Goal: Task Accomplishment & Management: Manage account settings

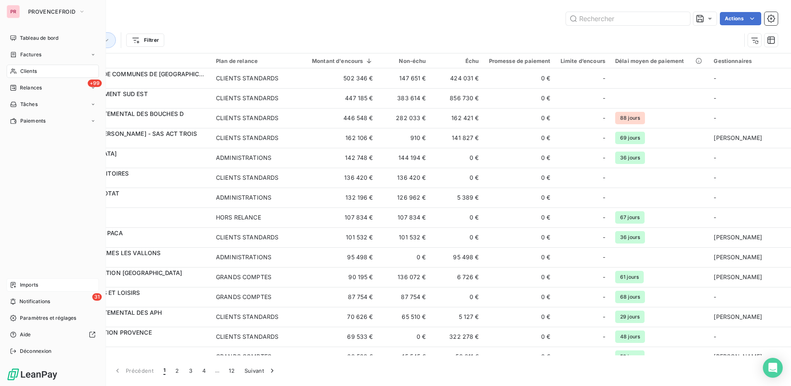
click at [50, 282] on div "Imports" at bounding box center [53, 284] width 92 height 13
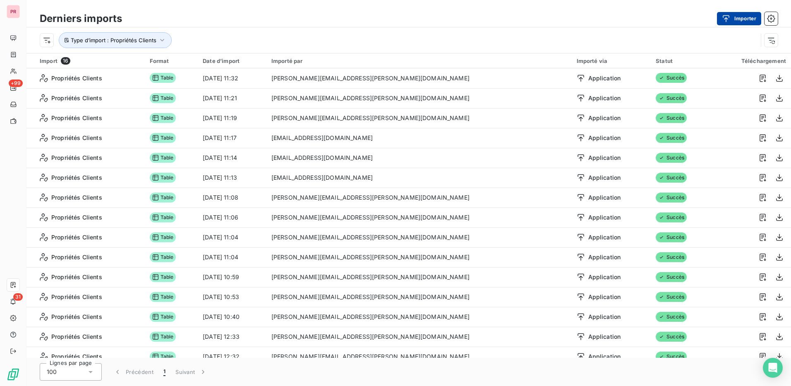
click at [747, 14] on button "Importer" at bounding box center [739, 18] width 44 height 13
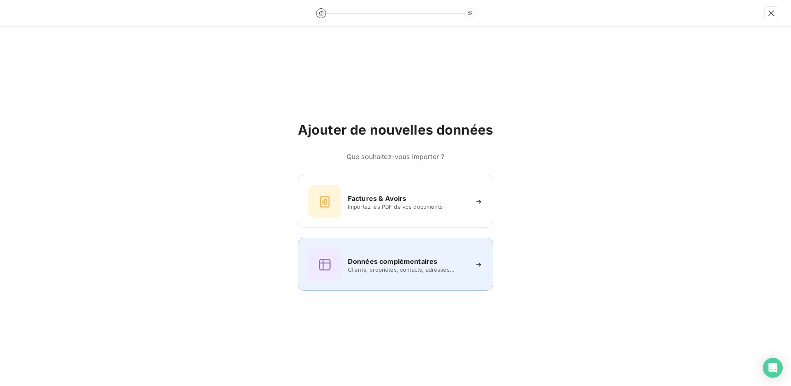
click at [397, 265] on h6 "Données complémentaires" at bounding box center [392, 261] width 89 height 10
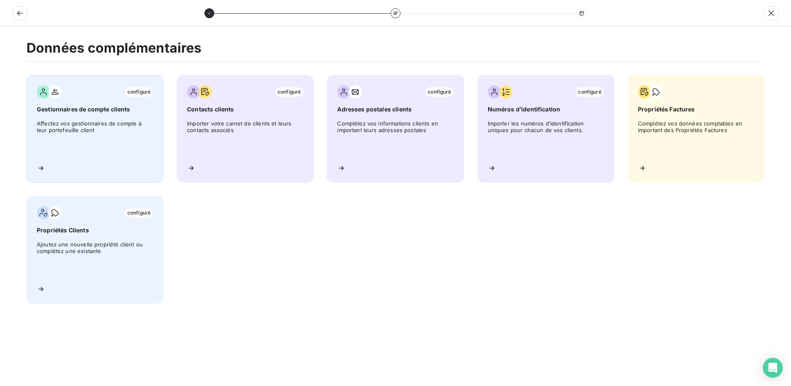
click at [107, 136] on span "Affectez vos gestionnaires de compte à leur portefeuille client" at bounding box center [95, 138] width 116 height 37
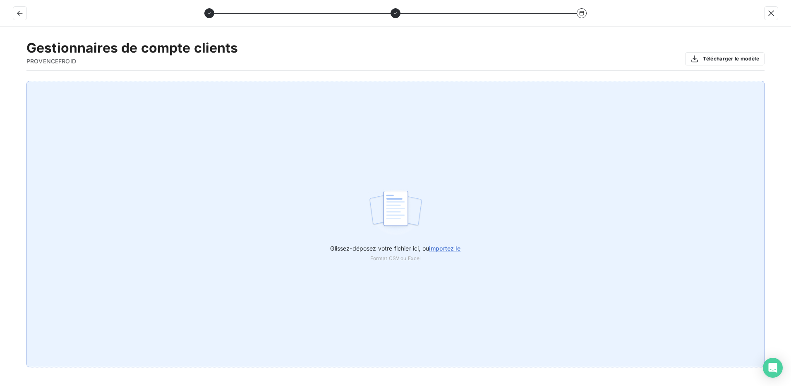
click at [454, 247] on span "importez le" at bounding box center [445, 247] width 32 height 7
click at [0, 81] on input "Glissez-déposez votre fichier ici, ou importez le" at bounding box center [0, 81] width 0 height 0
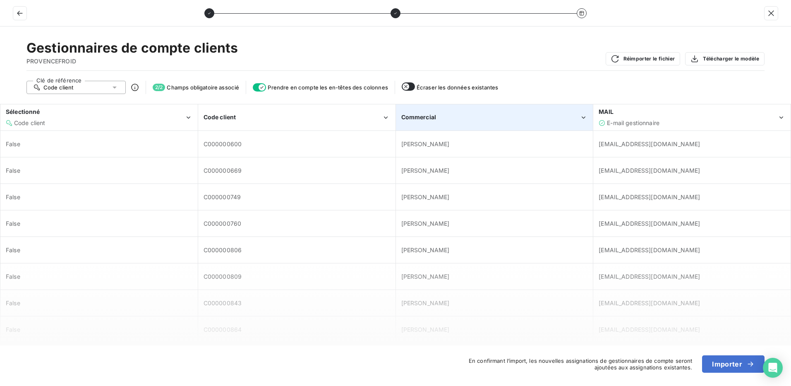
click at [458, 117] on div "Commercial" at bounding box center [490, 117] width 179 height 8
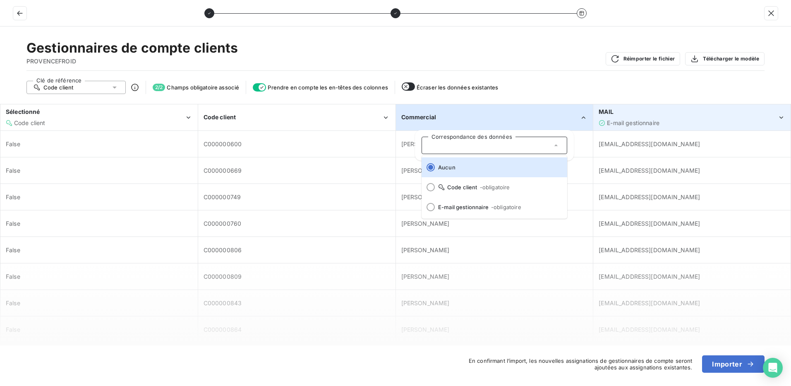
click at [678, 119] on div "E-mail gestionnaire" at bounding box center [688, 123] width 179 height 8
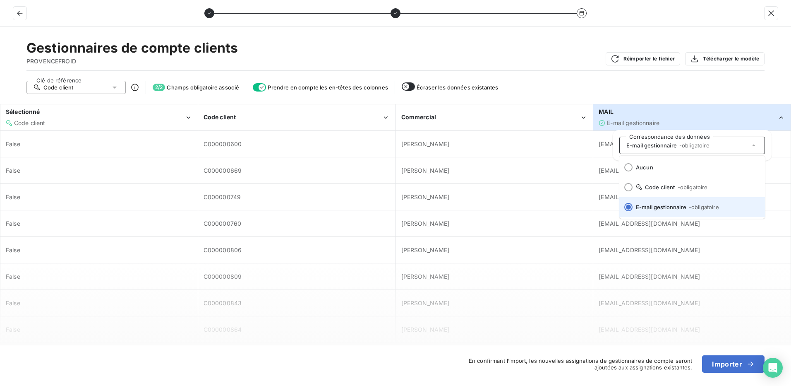
click at [626, 204] on div at bounding box center [628, 207] width 8 height 8
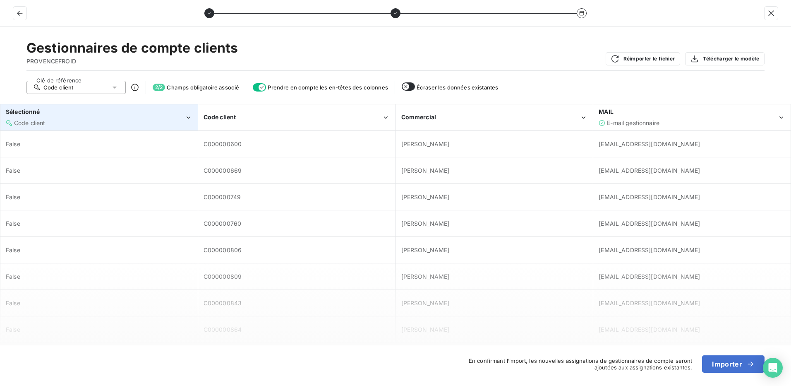
click at [143, 121] on div "Code client" at bounding box center [95, 123] width 179 height 8
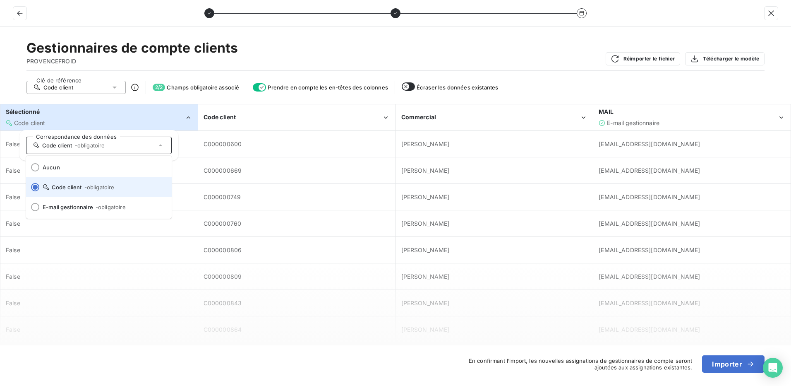
click at [88, 185] on span "- obligatoire" at bounding box center [99, 187] width 30 height 7
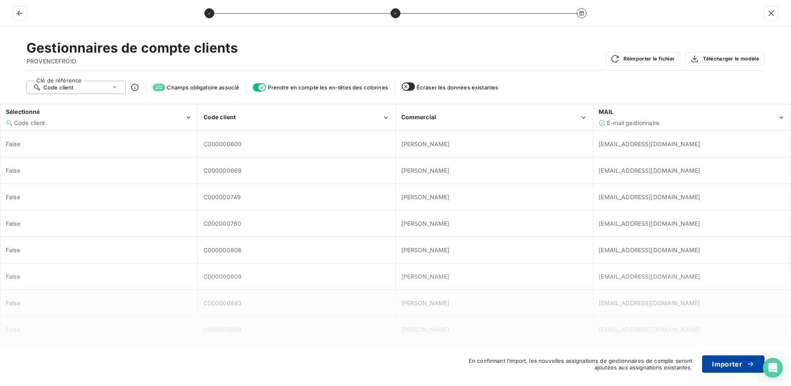
click at [736, 363] on button "Importer" at bounding box center [733, 363] width 62 height 17
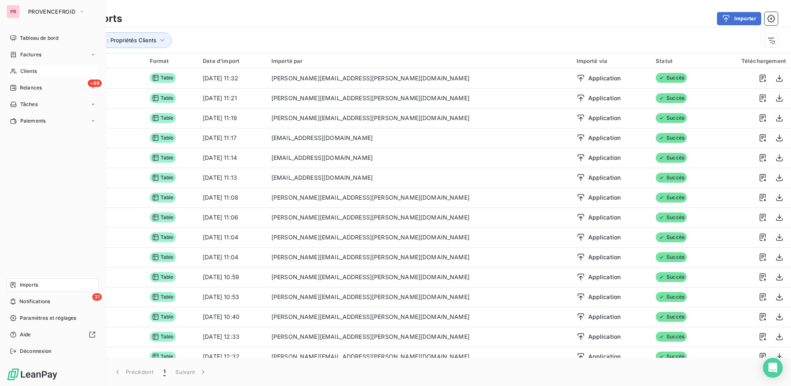
click at [40, 71] on div "Clients" at bounding box center [53, 71] width 92 height 13
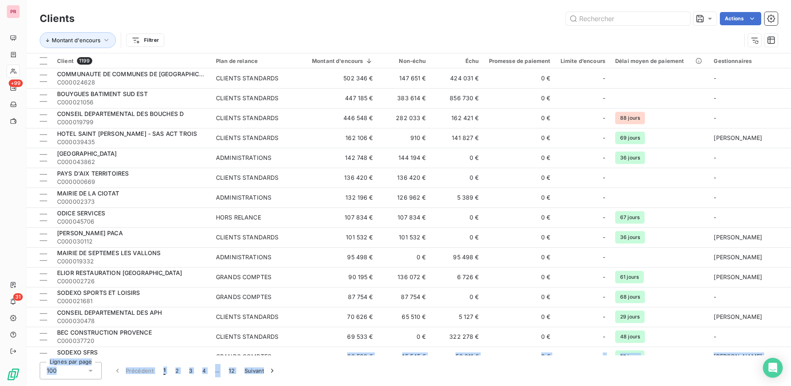
drag, startPoint x: 278, startPoint y: 355, endPoint x: 407, endPoint y: 359, distance: 128.7
click at [407, 359] on div "Clients Actions Montant d'encours Filtrer Client 1199 Plan de relance Montant d…" at bounding box center [408, 193] width 765 height 386
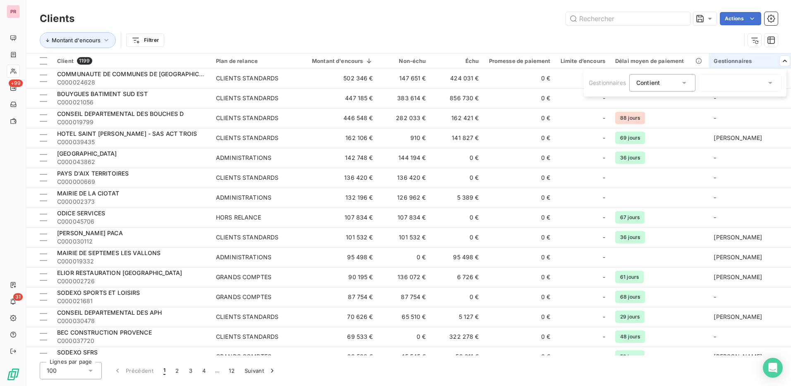
click at [737, 77] on div at bounding box center [740, 82] width 83 height 17
click at [16, 38] on html "PR +99 31 Clients Actions Montant d'encours Filtrer Client 1199 Plan de relance…" at bounding box center [395, 193] width 791 height 386
click at [771, 84] on icon at bounding box center [770, 83] width 8 height 8
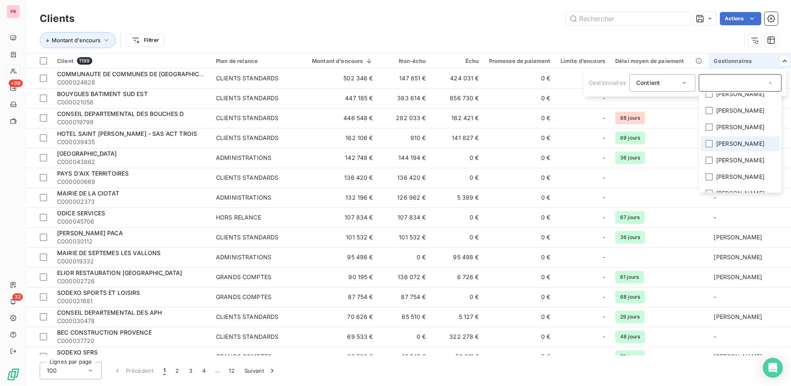
scroll to position [51, 0]
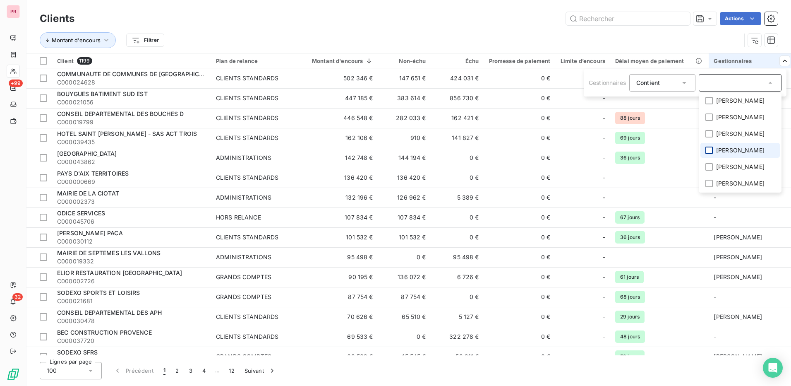
click at [713, 152] on div at bounding box center [708, 149] width 7 height 7
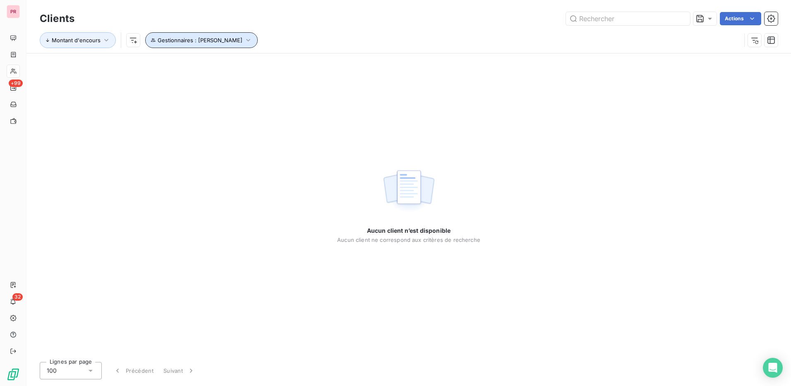
drag, startPoint x: 207, startPoint y: 45, endPoint x: 362, endPoint y: 11, distance: 158.7
click at [362, 11] on div "Clients Actions Montant d'encours Gestionnaires : [PERSON_NAME]" at bounding box center [409, 31] width 738 height 43
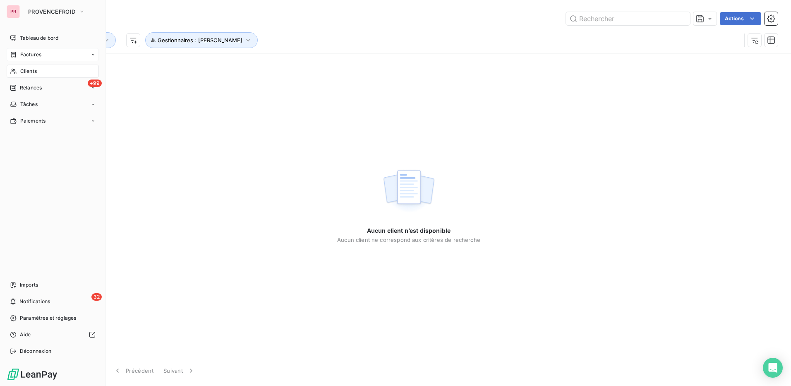
click at [47, 55] on div "Factures" at bounding box center [53, 54] width 92 height 13
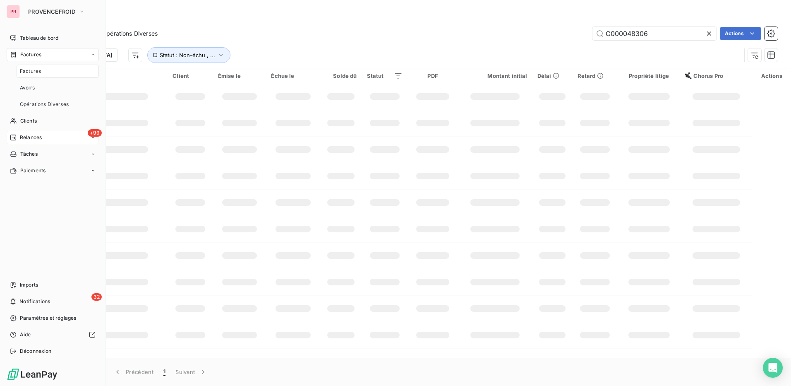
click at [46, 134] on div "+99 Relances" at bounding box center [53, 137] width 92 height 13
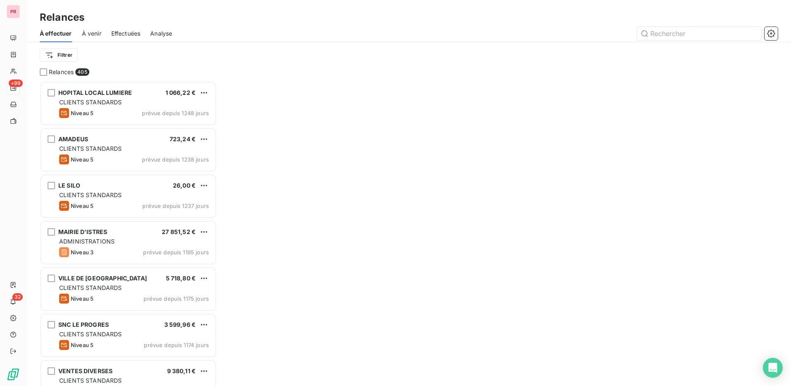
scroll to position [298, 171]
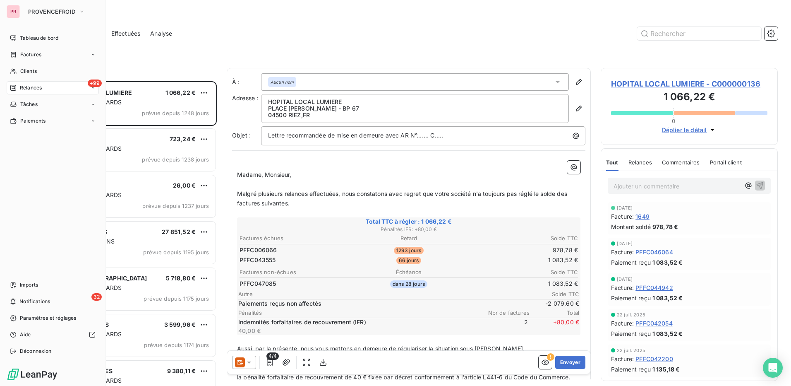
drag, startPoint x: 37, startPoint y: 283, endPoint x: 132, endPoint y: 266, distance: 97.1
click at [37, 283] on span "Imports" at bounding box center [29, 284] width 18 height 7
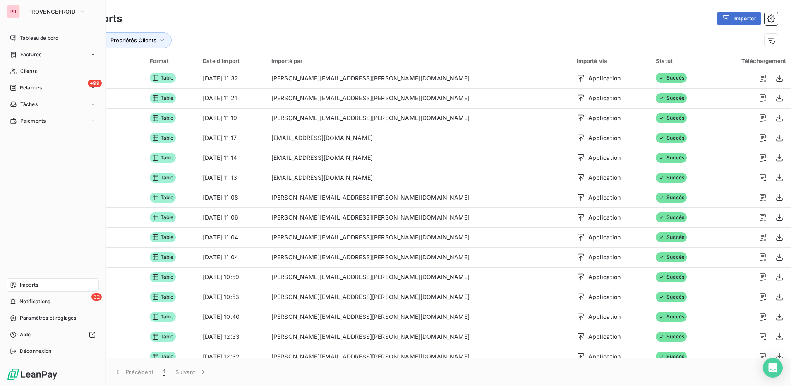
click at [46, 285] on div "Imports" at bounding box center [53, 284] width 92 height 13
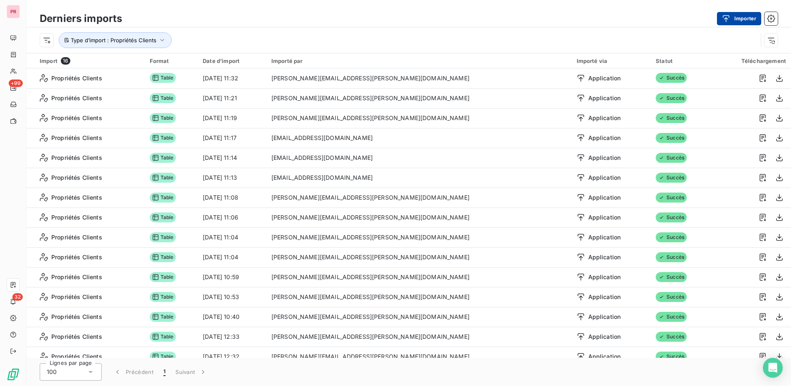
click at [733, 17] on div "button" at bounding box center [728, 18] width 12 height 8
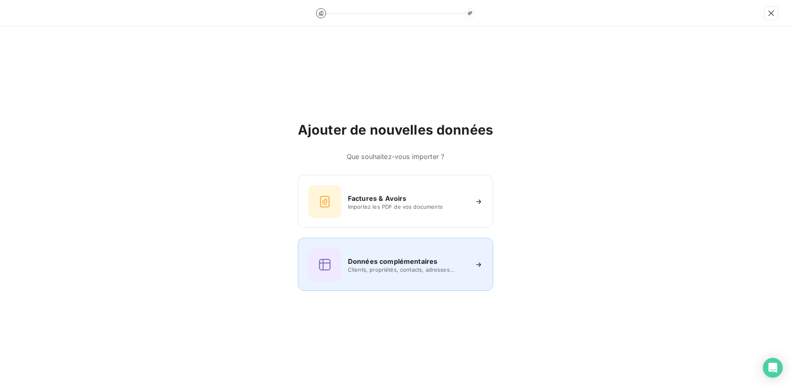
click at [395, 259] on h6 "Données complémentaires" at bounding box center [392, 261] width 89 height 10
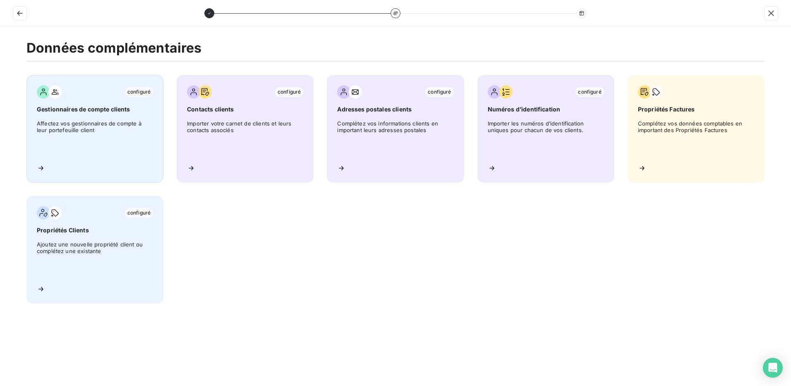
click at [105, 151] on span "Affectez vos gestionnaires de compte à leur portefeuille client" at bounding box center [95, 138] width 116 height 37
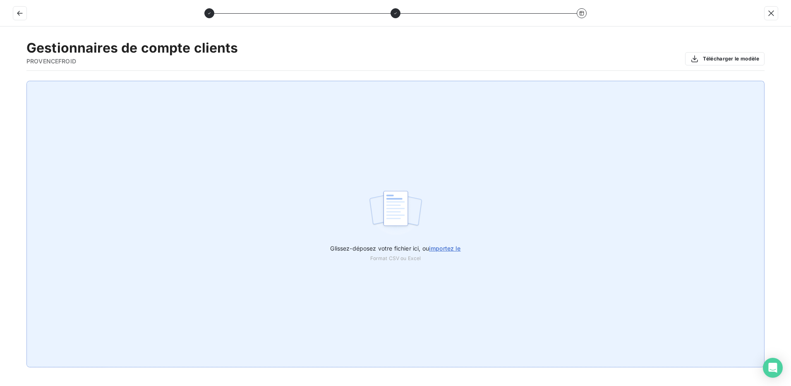
click at [441, 249] on span "importez le" at bounding box center [445, 247] width 32 height 7
click at [0, 81] on input "Glissez-déposez votre fichier ici, ou importez le" at bounding box center [0, 81] width 0 height 0
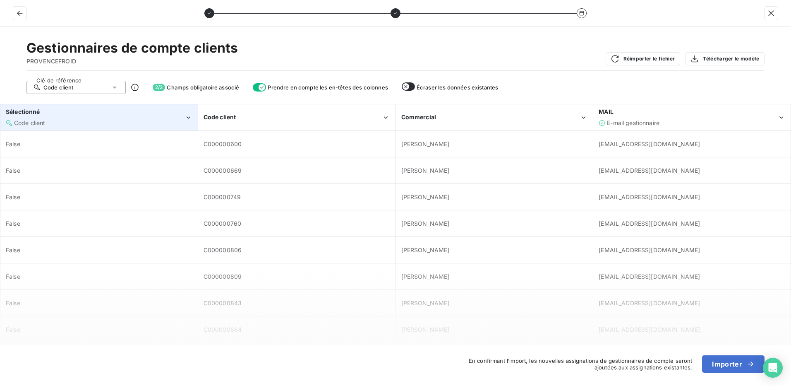
click at [132, 123] on div "Code client" at bounding box center [95, 123] width 179 height 8
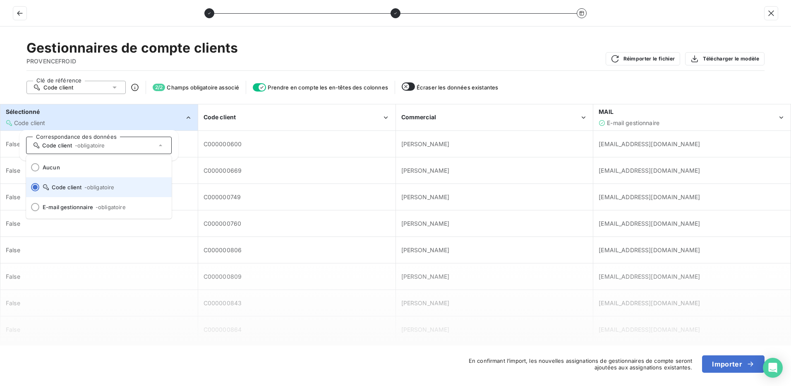
click at [36, 188] on div at bounding box center [35, 187] width 8 height 8
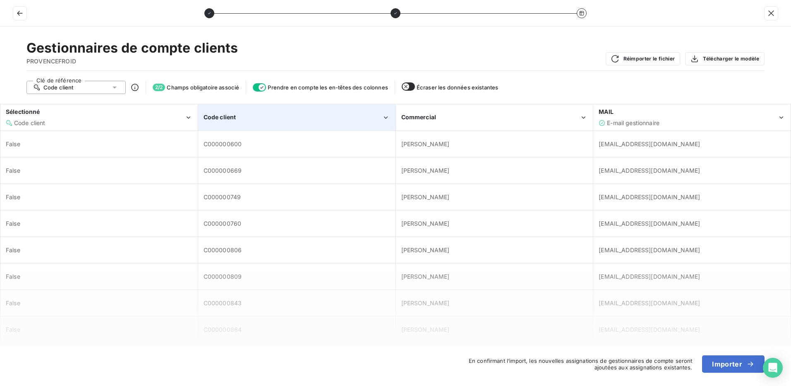
click at [281, 120] on div "Code client" at bounding box center [293, 117] width 179 height 8
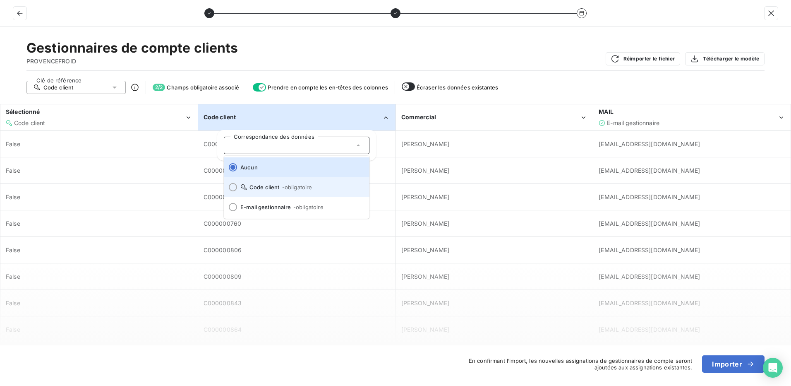
click at [237, 190] on li "Code client - obligatoire" at bounding box center [297, 187] width 146 height 20
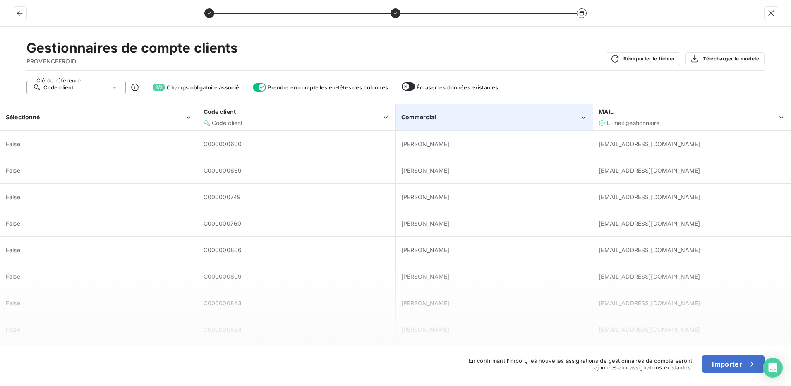
click at [507, 114] on div "Commercial" at bounding box center [490, 117] width 179 height 8
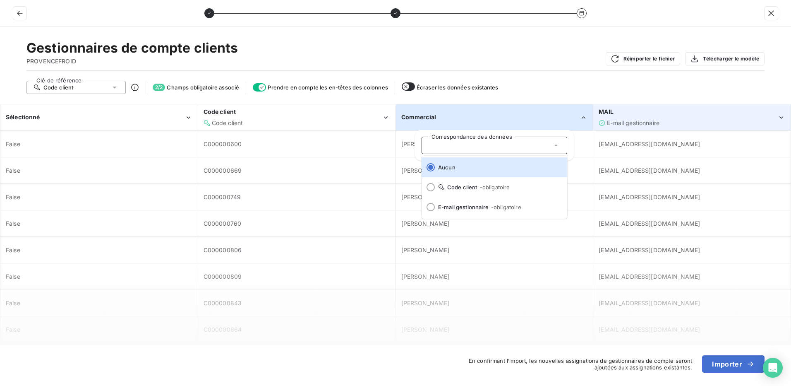
click at [694, 111] on div "MAIL" at bounding box center [688, 112] width 179 height 8
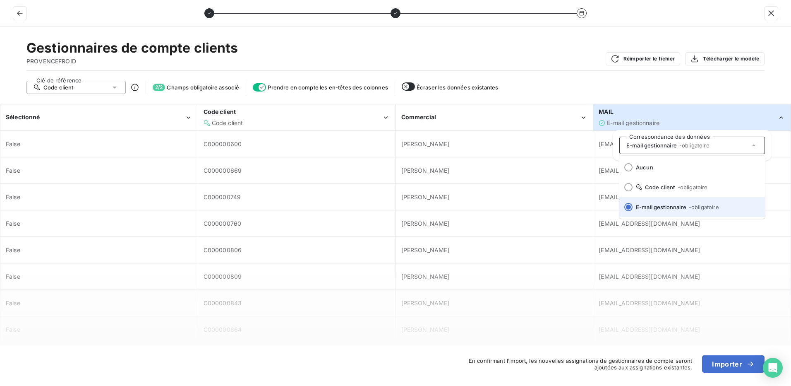
click at [660, 207] on span "E-mail gestionnaire - obligatoire" at bounding box center [697, 207] width 122 height 7
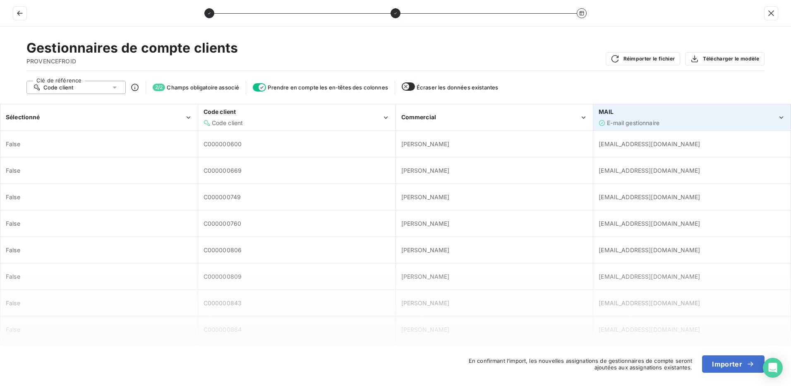
click at [689, 115] on div "MAIL" at bounding box center [688, 112] width 179 height 8
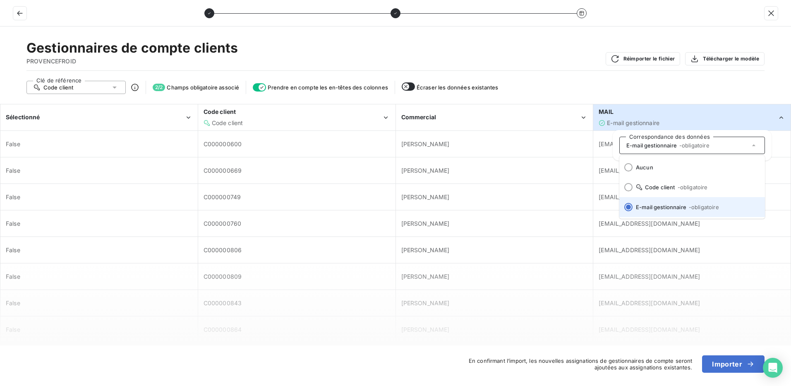
click at [693, 210] on li "E-mail gestionnaire - obligatoire" at bounding box center [692, 207] width 146 height 20
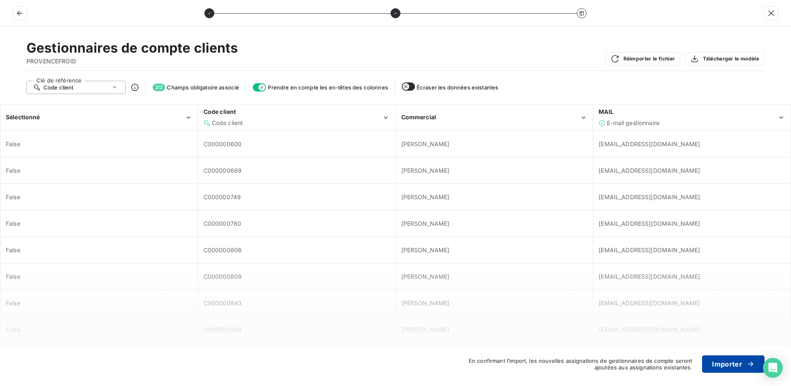
click at [739, 368] on button "Importer" at bounding box center [733, 363] width 62 height 17
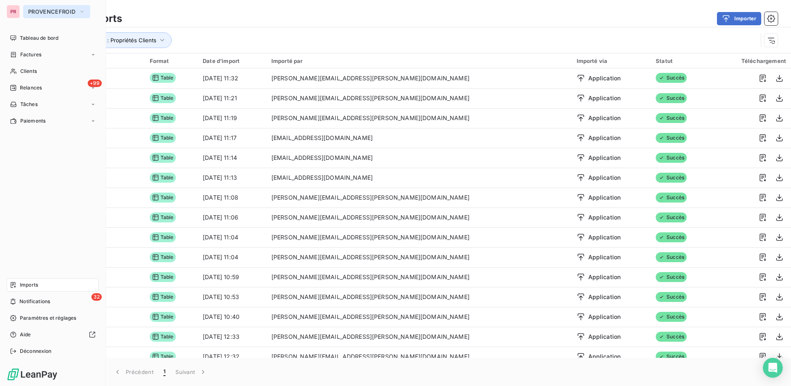
click at [32, 11] on span "PROVENCEFROID" at bounding box center [51, 11] width 47 height 7
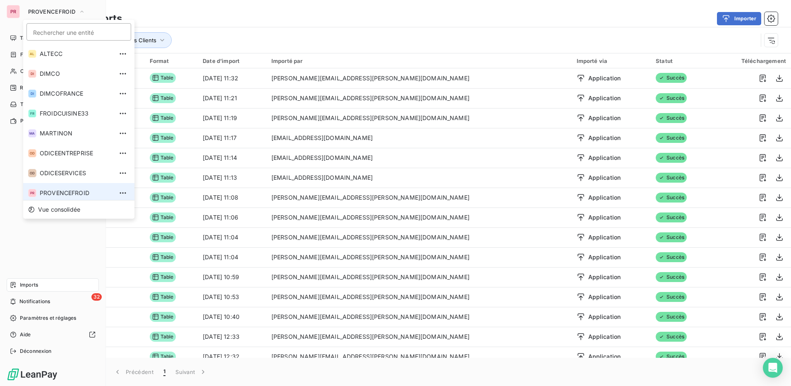
scroll to position [3, 0]
click at [67, 187] on span "PROVENCEFROID" at bounding box center [76, 190] width 73 height 8
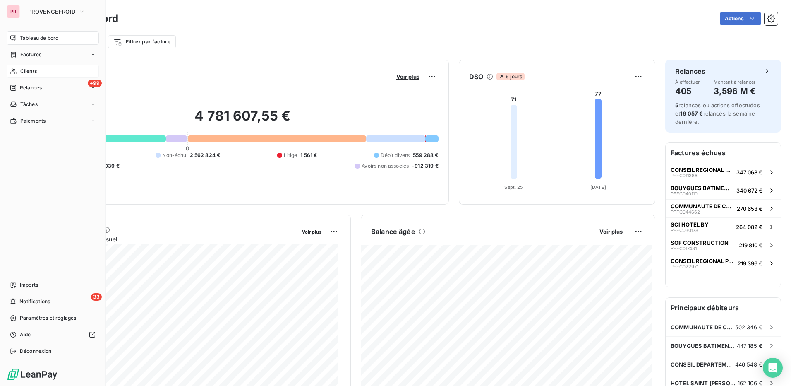
click at [38, 69] on div "Clients" at bounding box center [53, 71] width 92 height 13
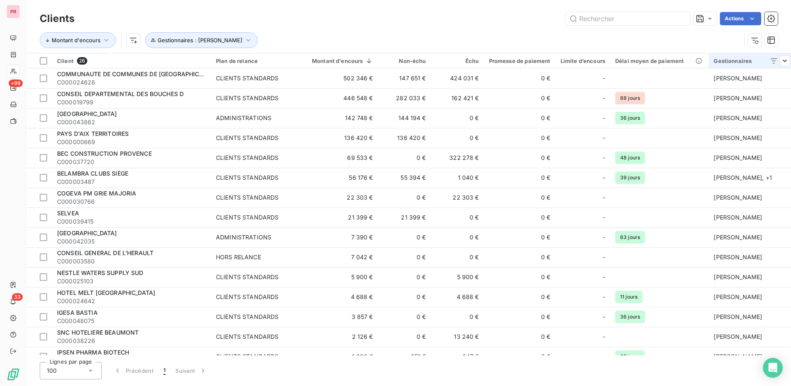
click at [740, 61] on div "Gestionnaires" at bounding box center [752, 61] width 76 height 7
click at [771, 80] on icon at bounding box center [770, 83] width 8 height 8
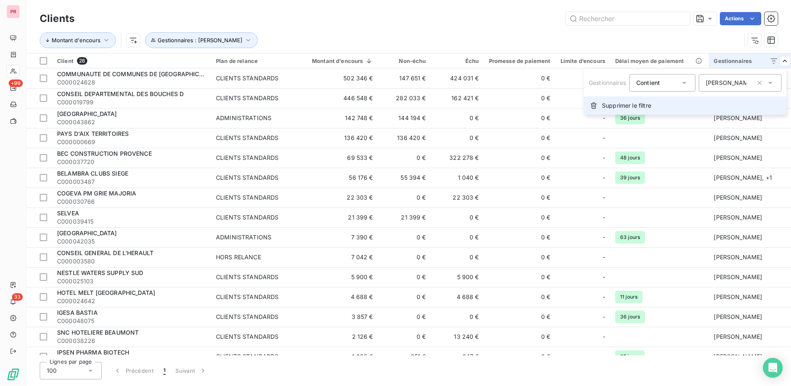
click at [638, 107] on span "Supprimer le filtre" at bounding box center [626, 105] width 49 height 8
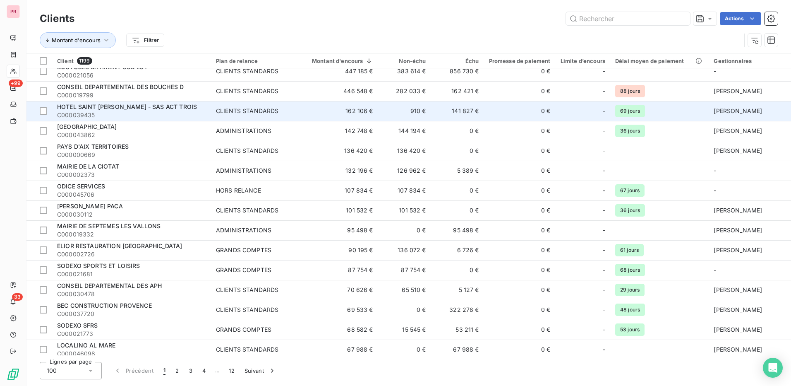
scroll to position [41, 0]
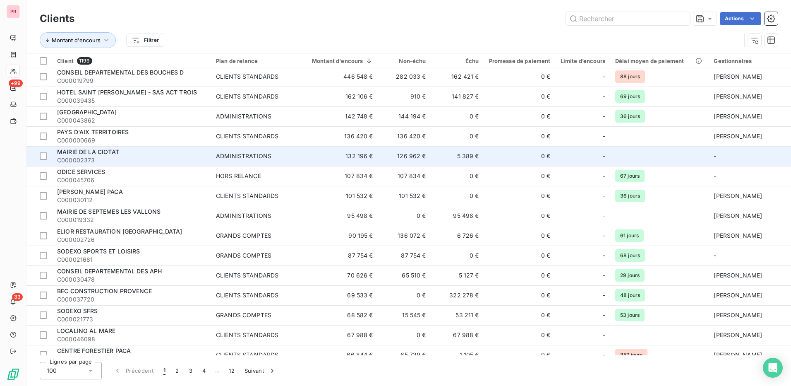
click at [721, 156] on td "-" at bounding box center [752, 156] width 86 height 20
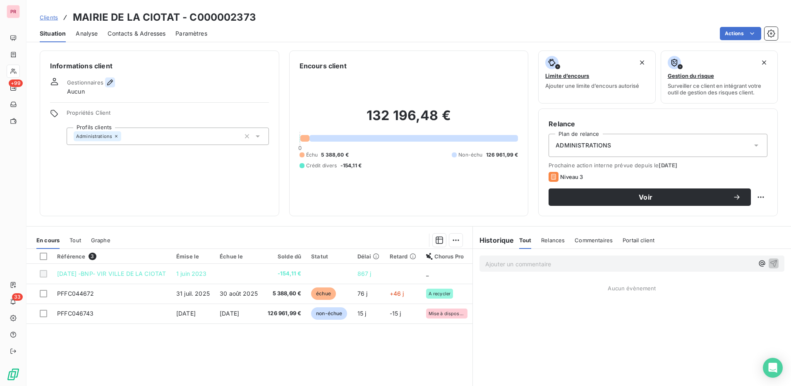
click at [110, 81] on icon "button" at bounding box center [110, 82] width 8 height 8
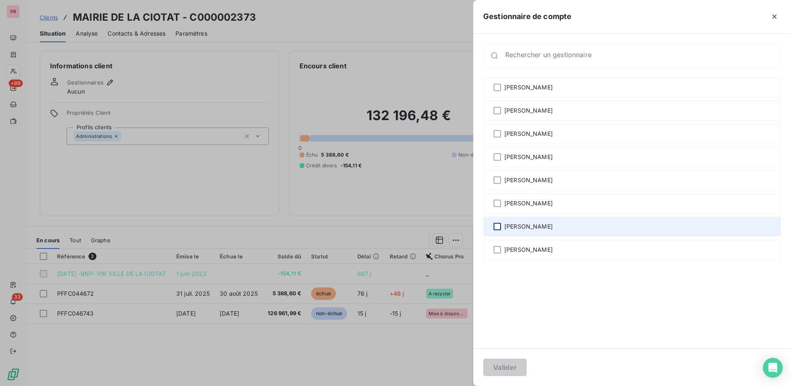
click at [498, 225] on div at bounding box center [497, 226] width 7 height 7
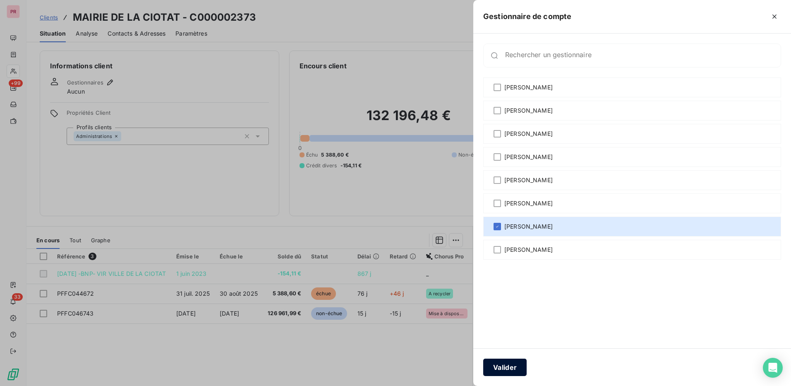
click at [518, 371] on button "Valider" at bounding box center [504, 366] width 43 height 17
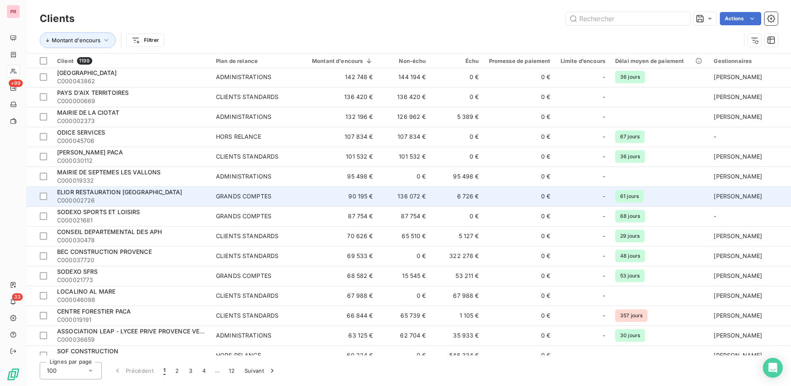
scroll to position [83, 0]
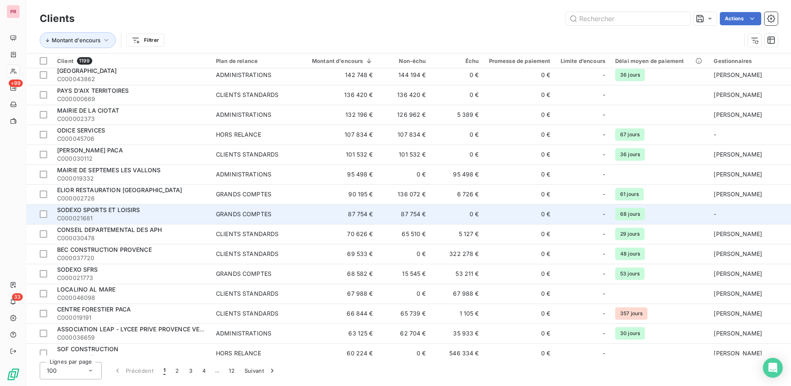
click at [731, 215] on td "-" at bounding box center [752, 214] width 86 height 20
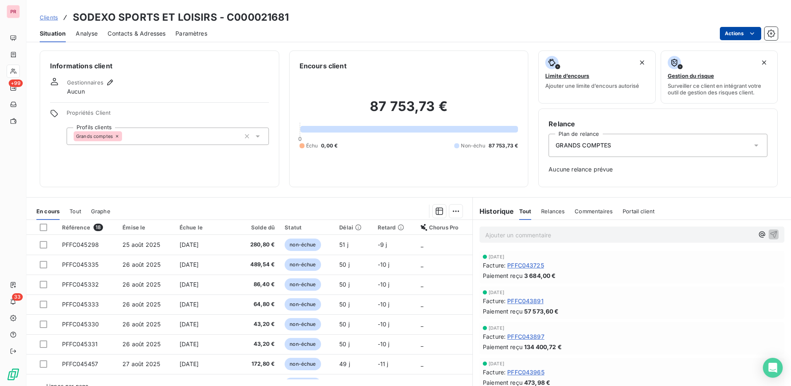
click at [744, 31] on html "PR +99 33 Clients SODEXO SPORTS ET LOISIRS - C000021681 Situation Analyse Conta…" at bounding box center [395, 193] width 791 height 386
click at [688, 266] on html "PR +99 33 Clients SODEXO SPORTS ET LOISIRS - C000021681 Situation Analyse Conta…" at bounding box center [395, 193] width 791 height 386
click at [110, 83] on icon "button" at bounding box center [110, 82] width 6 height 6
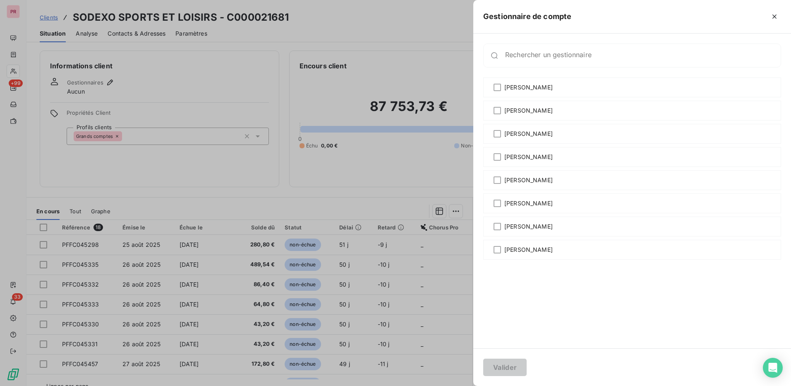
click at [332, 105] on div at bounding box center [395, 193] width 791 height 386
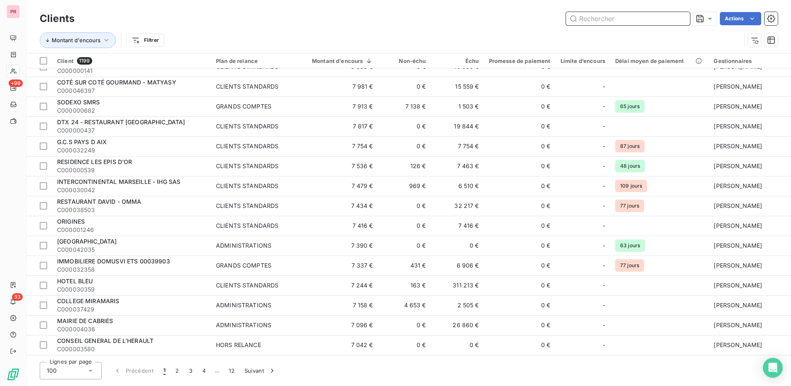
scroll to position [1703, 0]
click at [176, 372] on button "2" at bounding box center [176, 370] width 13 height 17
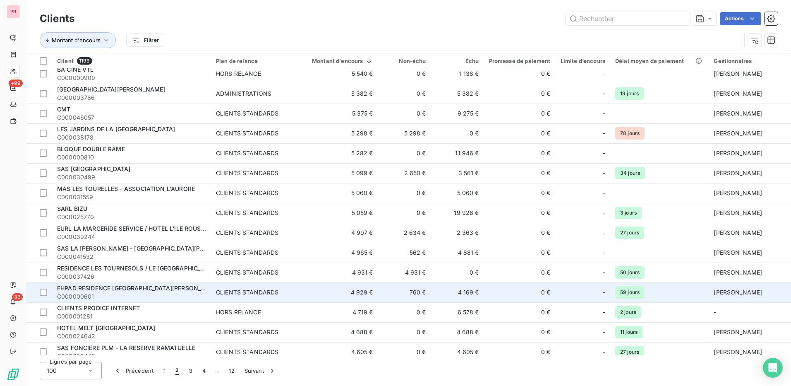
scroll to position [544, 0]
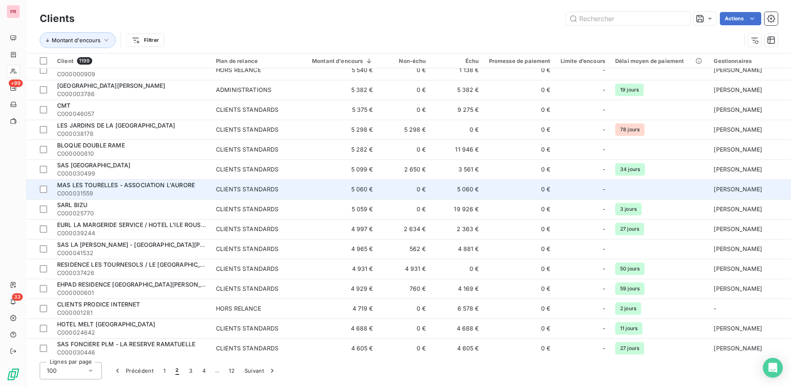
click at [646, 189] on td at bounding box center [659, 189] width 98 height 20
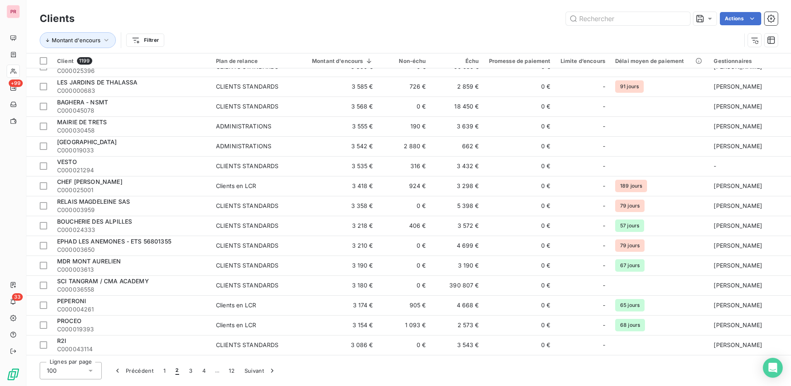
scroll to position [1531, 0]
